Goal: Navigation & Orientation: Find specific page/section

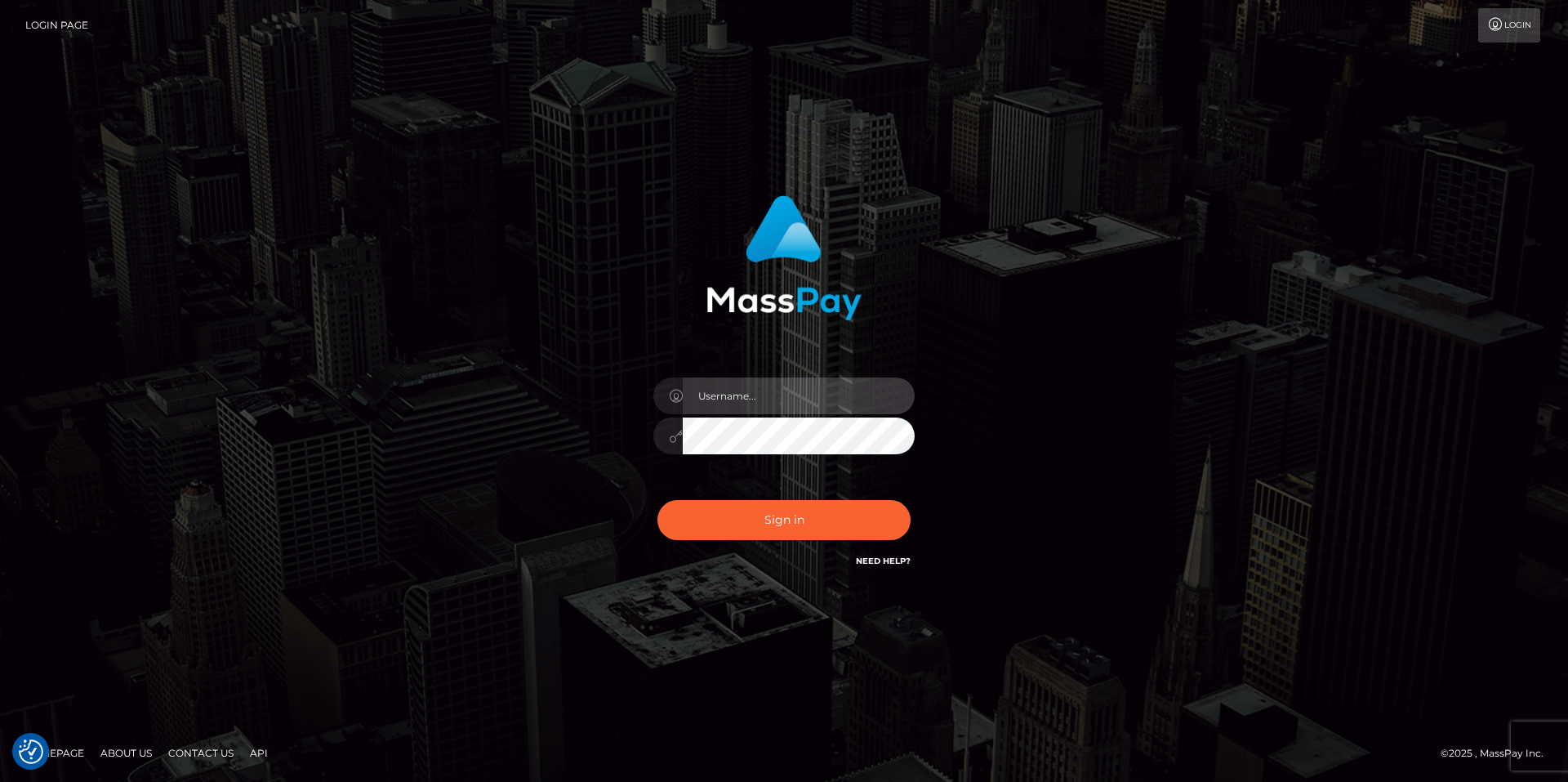
click at [791, 390] on input "text" at bounding box center [798, 396] width 232 height 37
click at [0, 781] on com-1password-button at bounding box center [0, 782] width 0 height 0
type input "smiley.throne"
click at [723, 416] on div at bounding box center [784, 428] width 286 height 125
click at [723, 406] on input "text" at bounding box center [798, 396] width 232 height 37
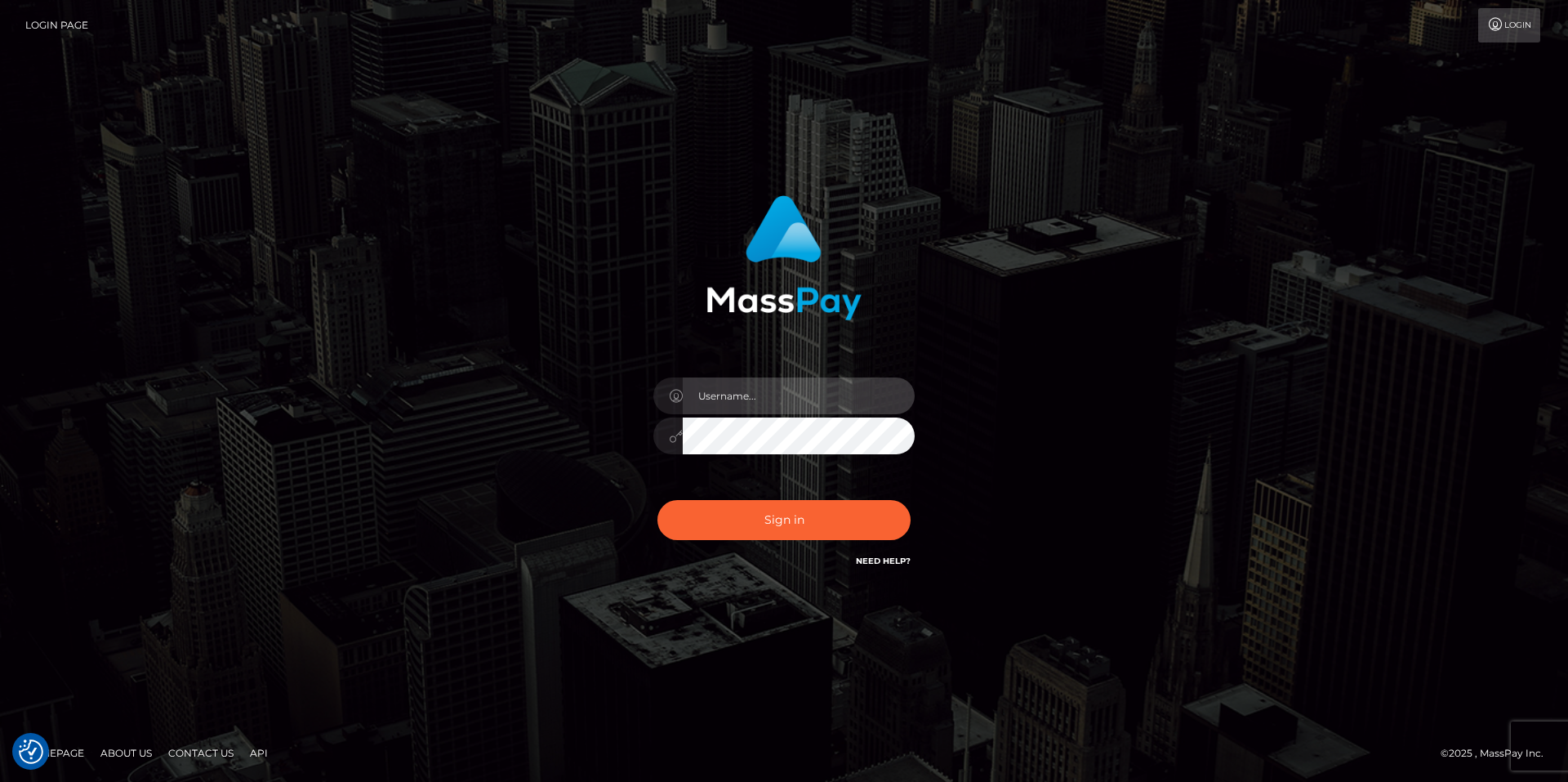
type input "smiley.throne"
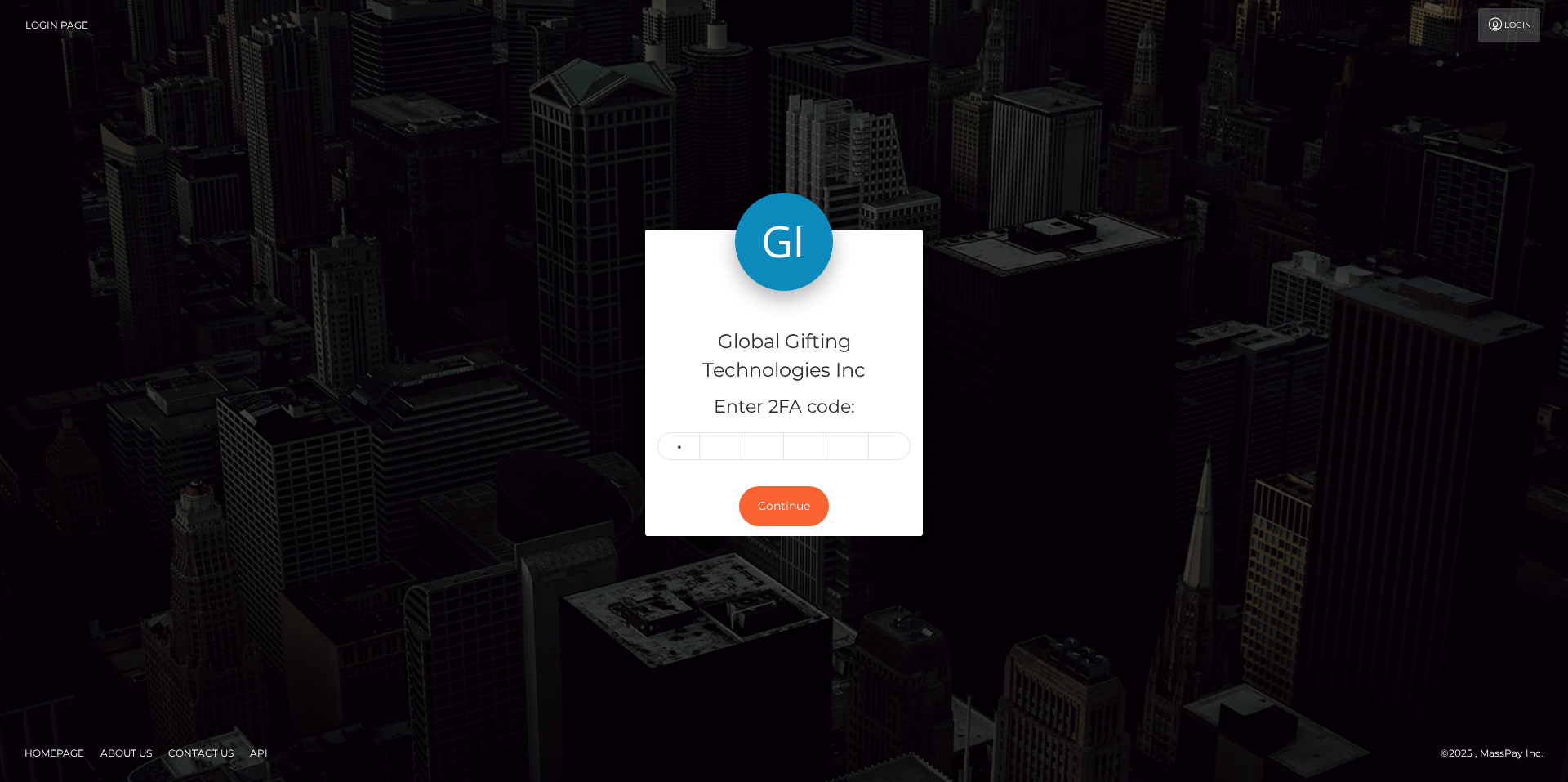
type input "4"
type input "0"
type input "2"
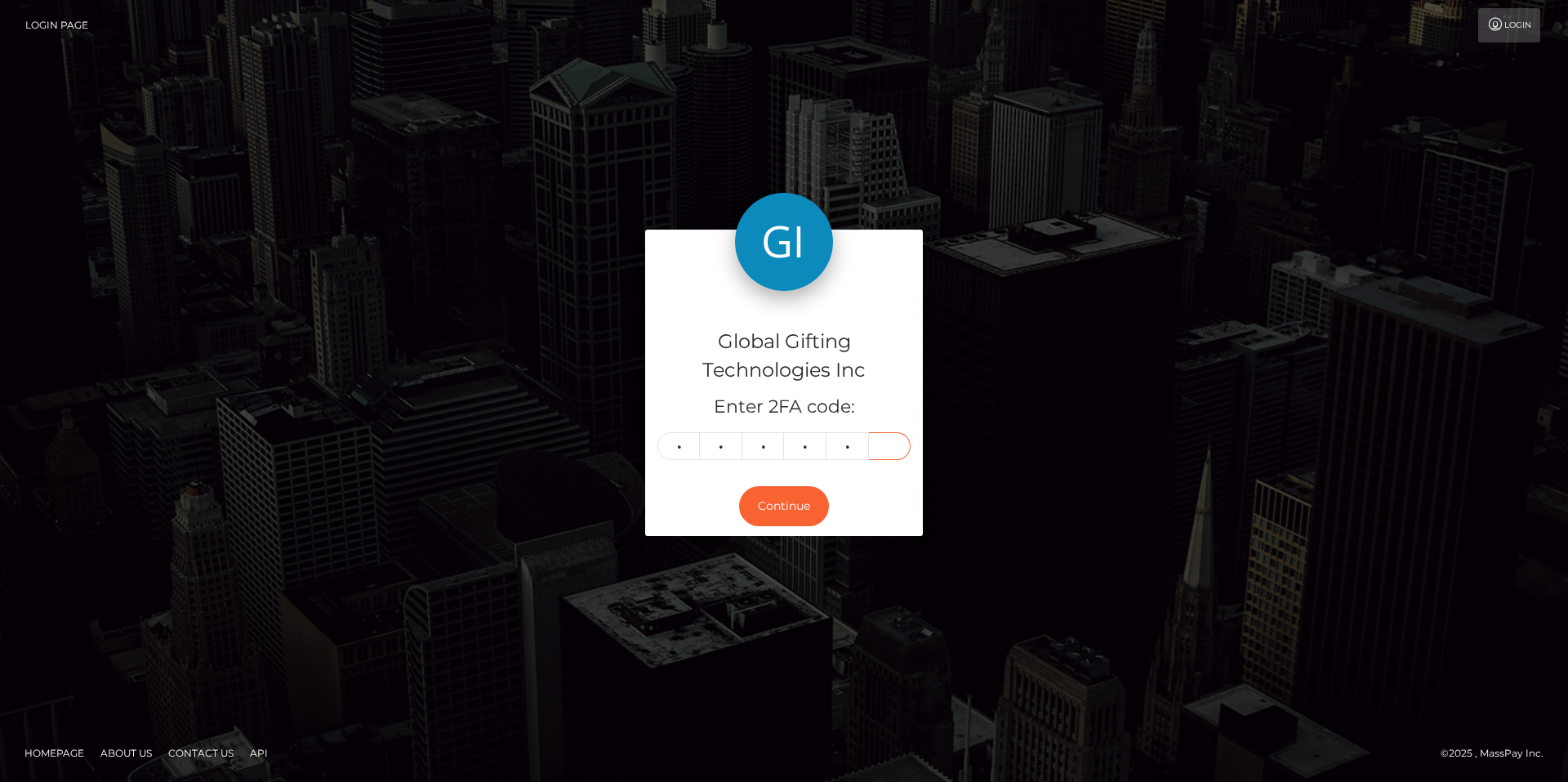
type input "0"
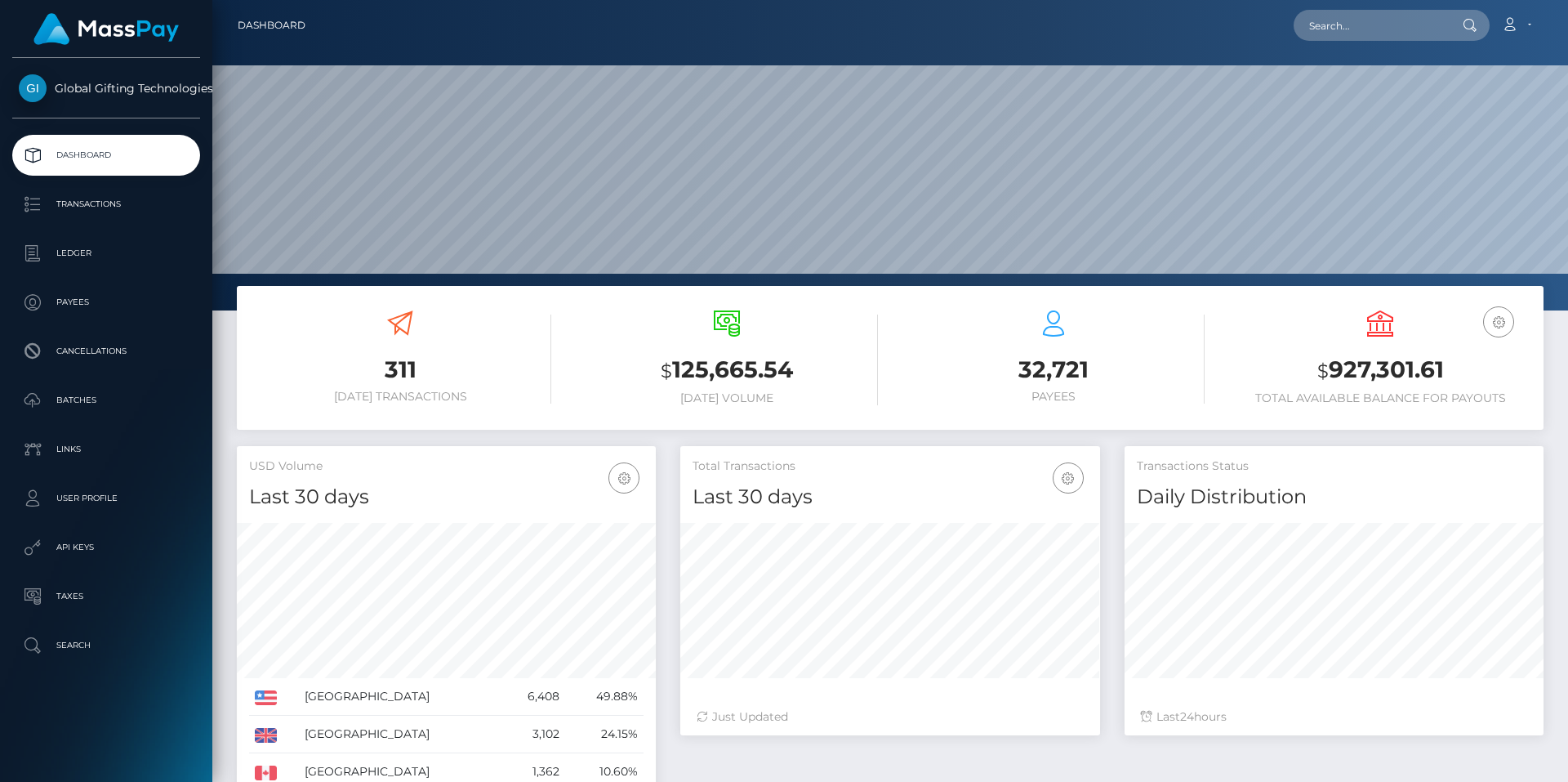
scroll to position [290, 419]
click at [96, 210] on p "Transactions" at bounding box center [106, 204] width 175 height 25
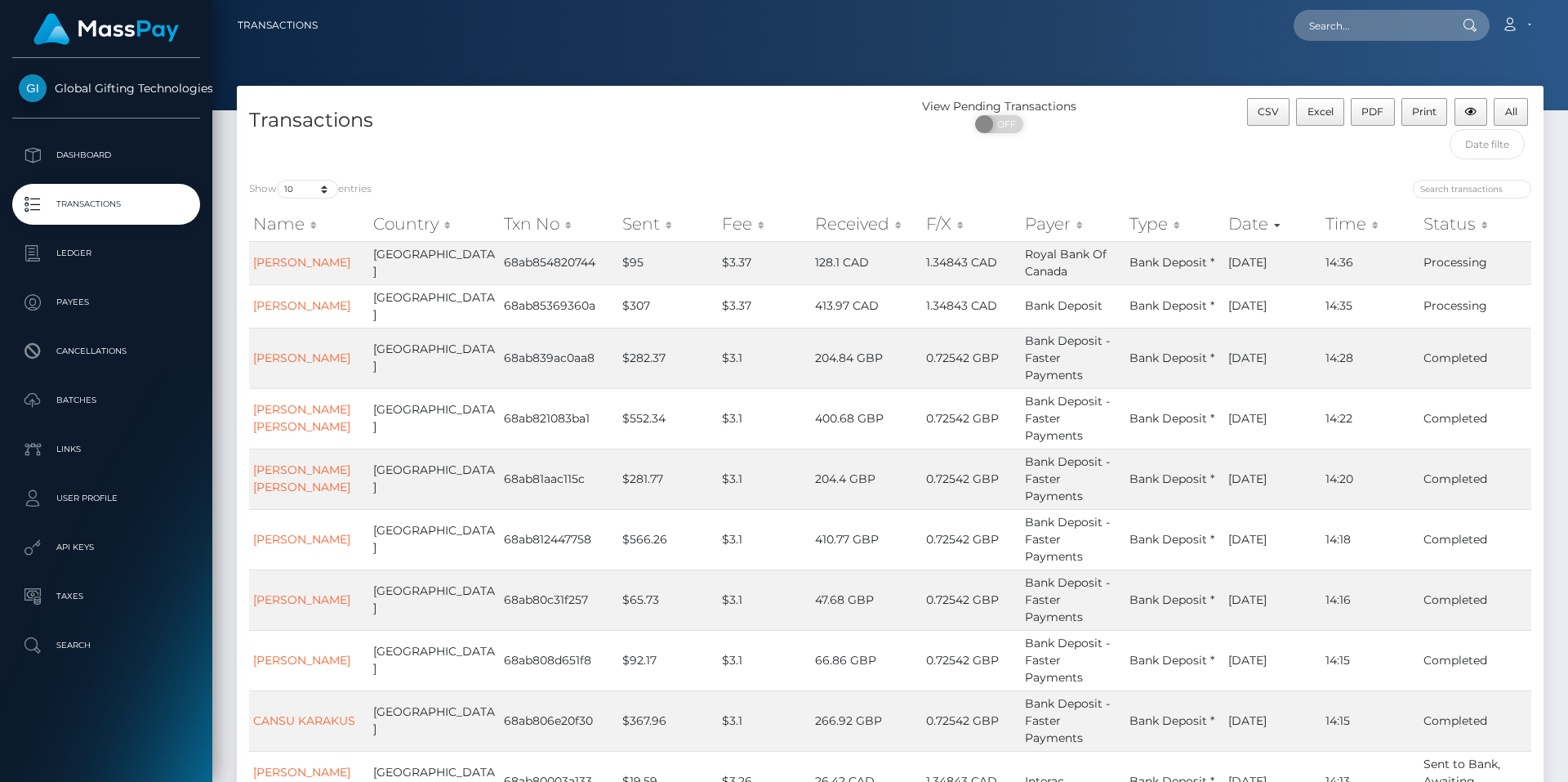
click at [100, 141] on link "Dashboard" at bounding box center [106, 154] width 187 height 41
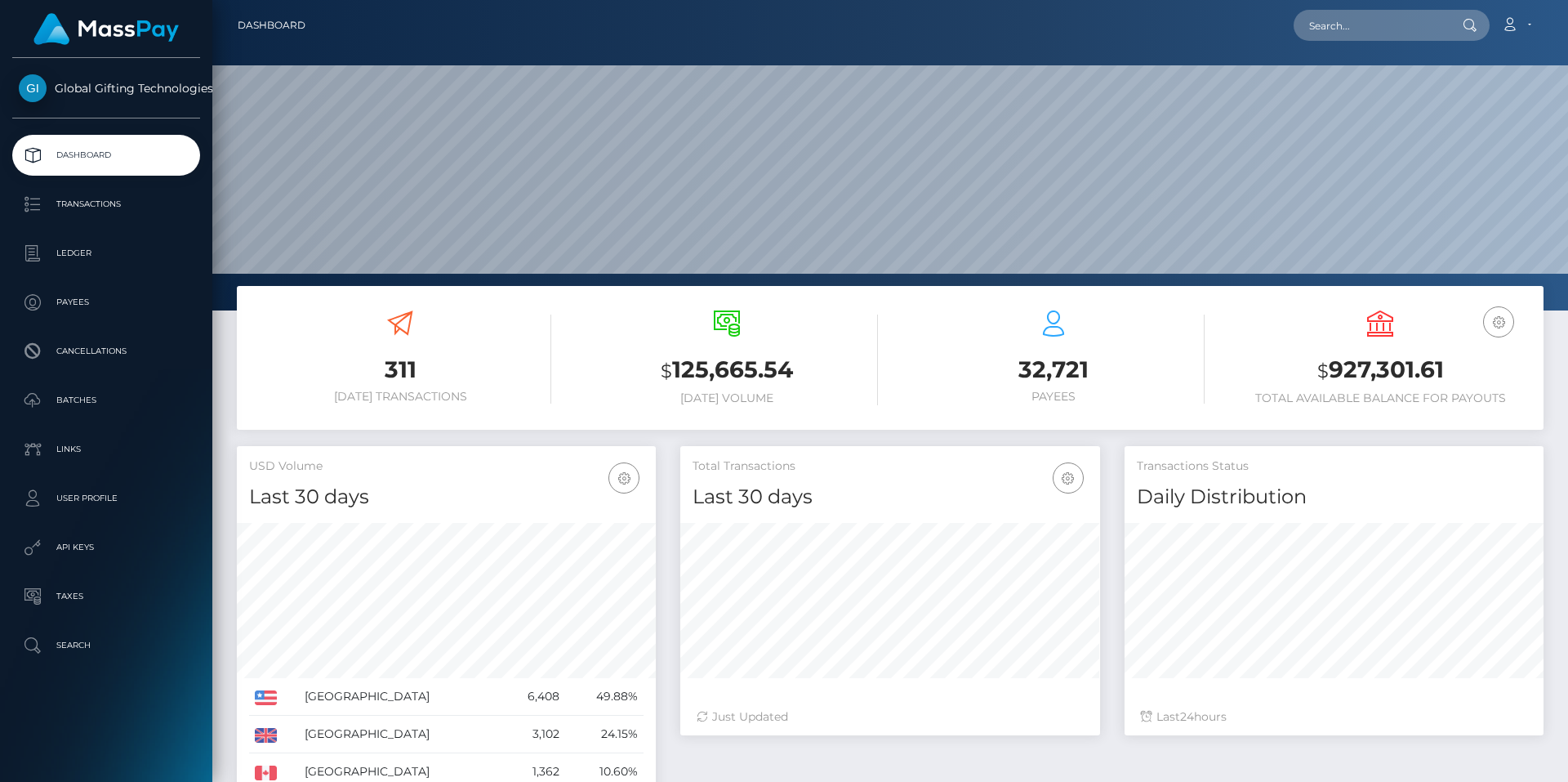
scroll to position [290, 419]
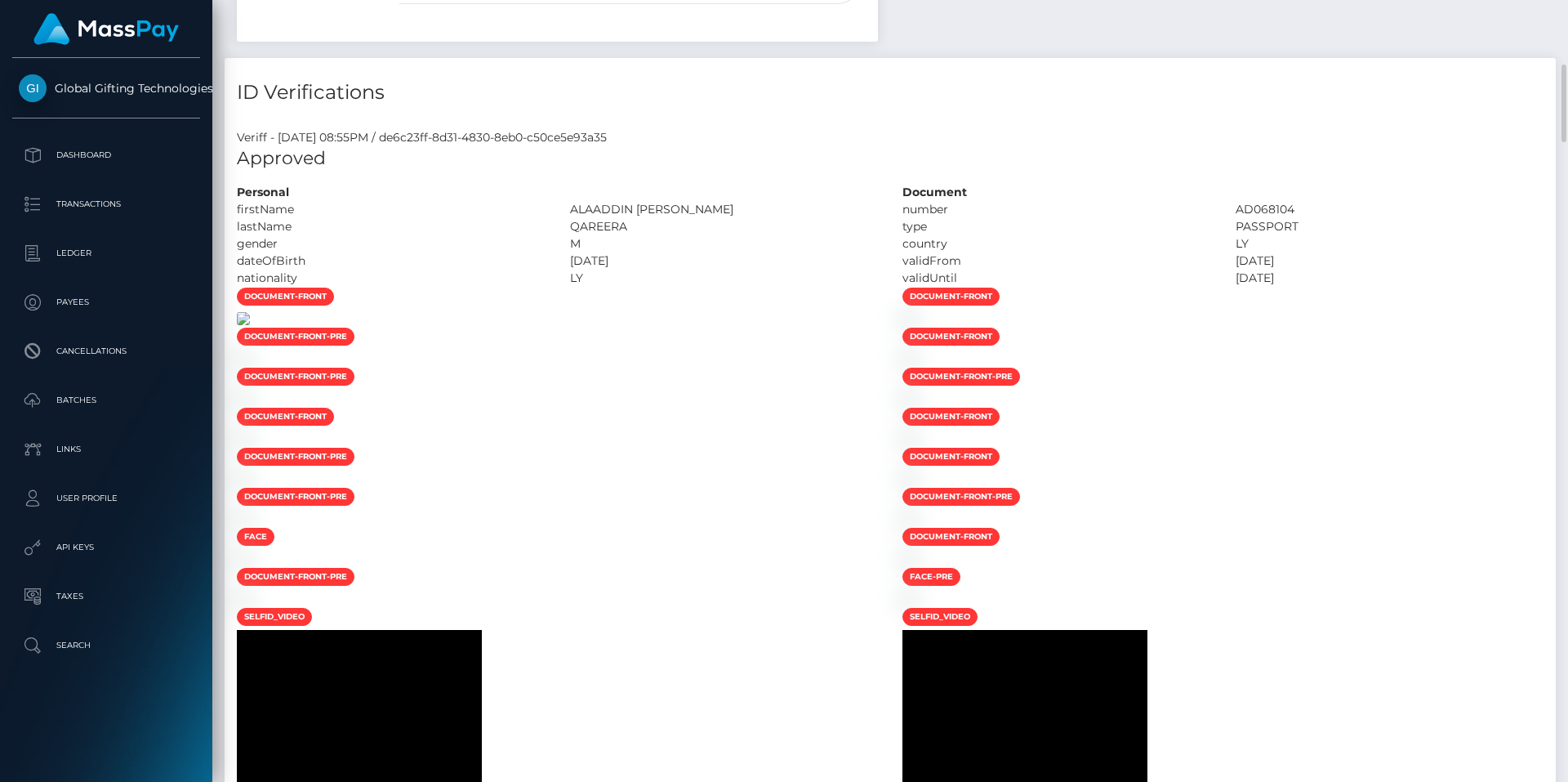
scroll to position [980, 0]
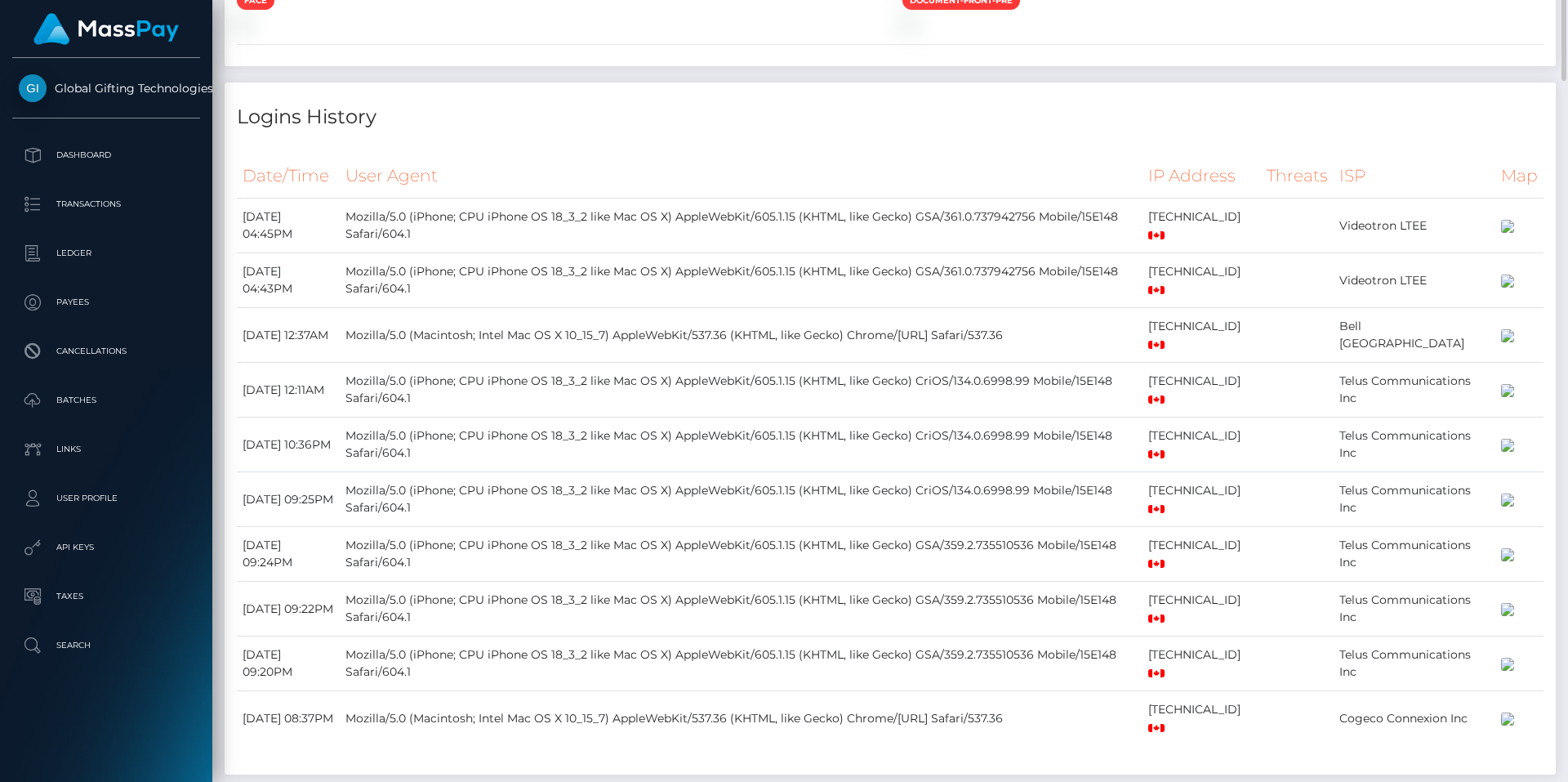
scroll to position [1306, 0]
